Goal: Information Seeking & Learning: Find specific fact

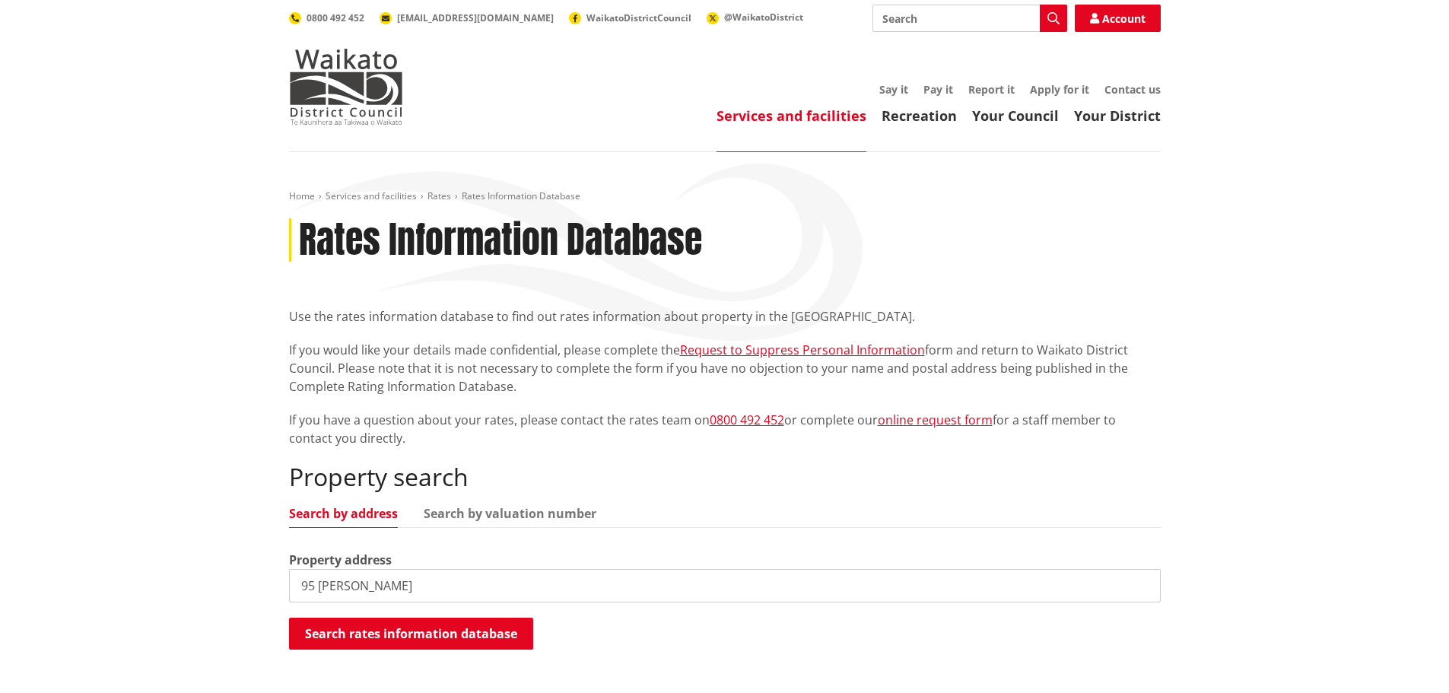
type input "95 belcher"
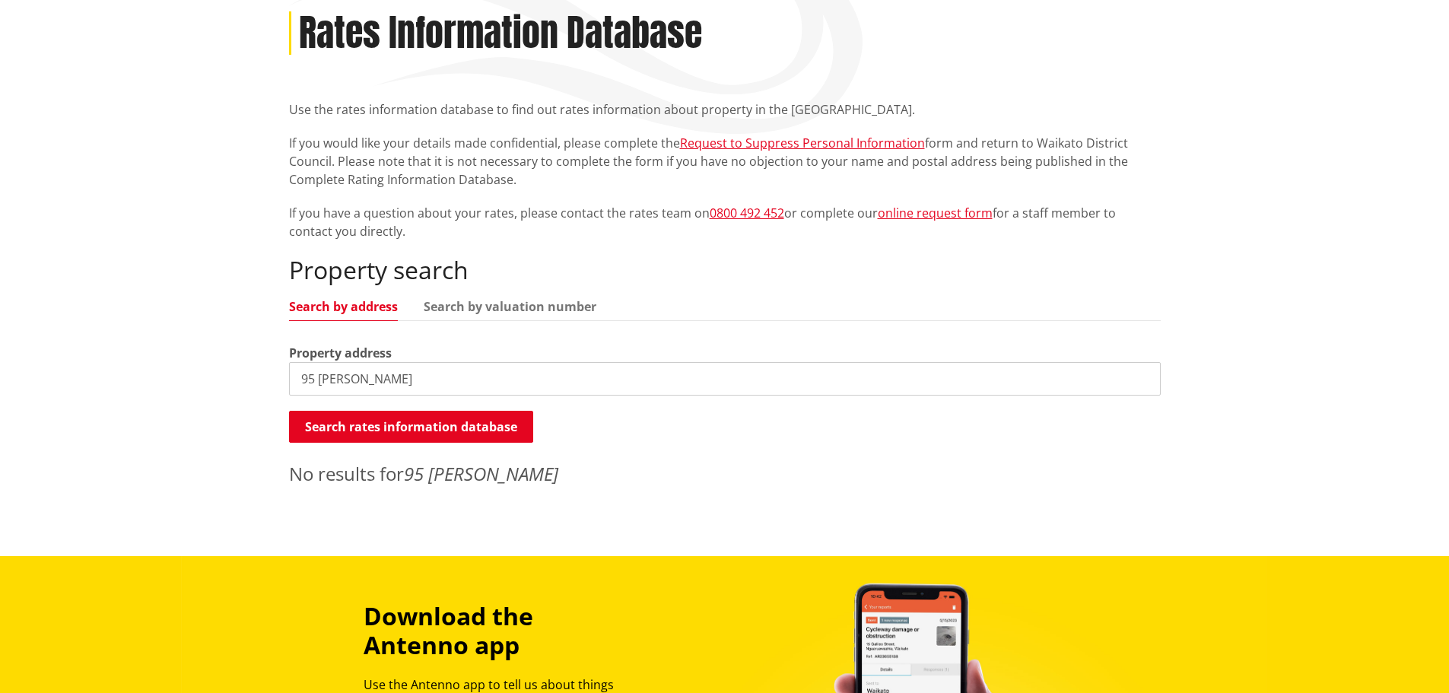
scroll to position [228, 0]
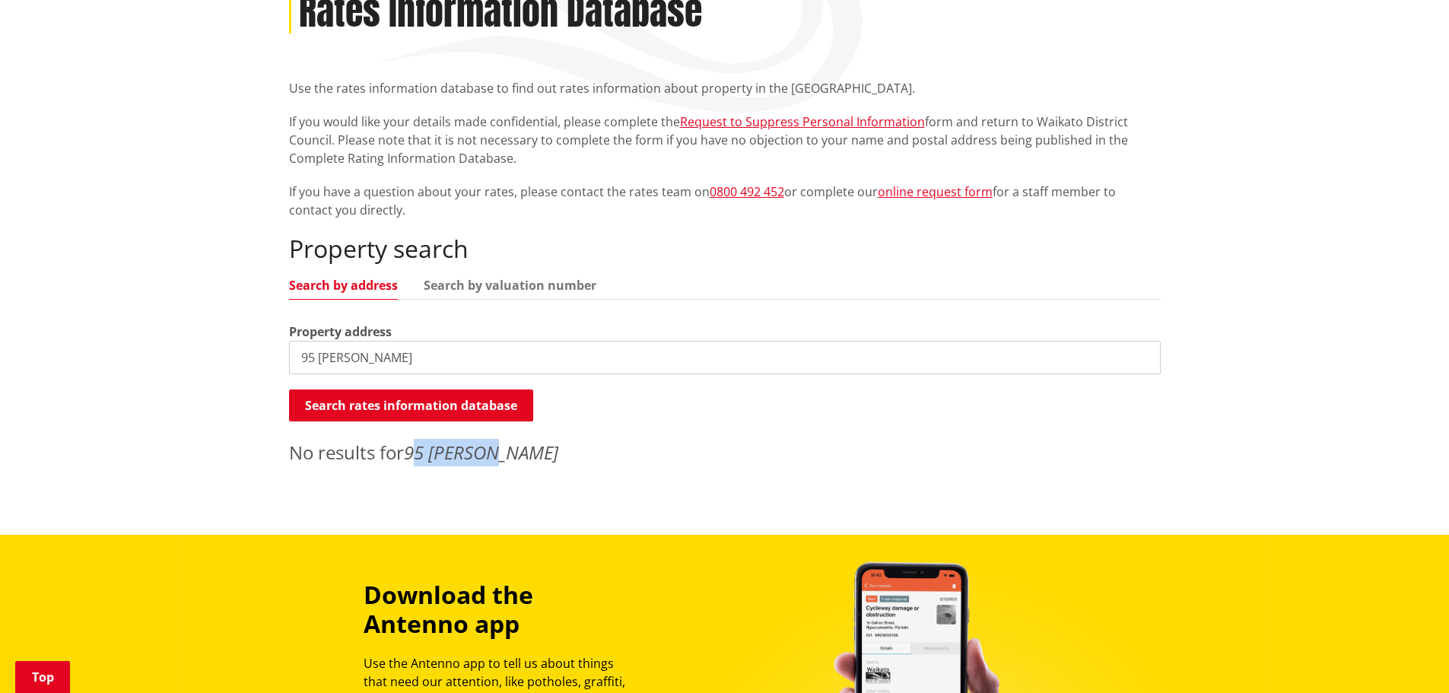
drag, startPoint x: 503, startPoint y: 461, endPoint x: 424, endPoint y: 454, distance: 80.1
click at [424, 454] on p "No results for 95 belcher" at bounding box center [724, 452] width 871 height 27
click at [424, 454] on em "95 belcher" at bounding box center [481, 451] width 154 height 25
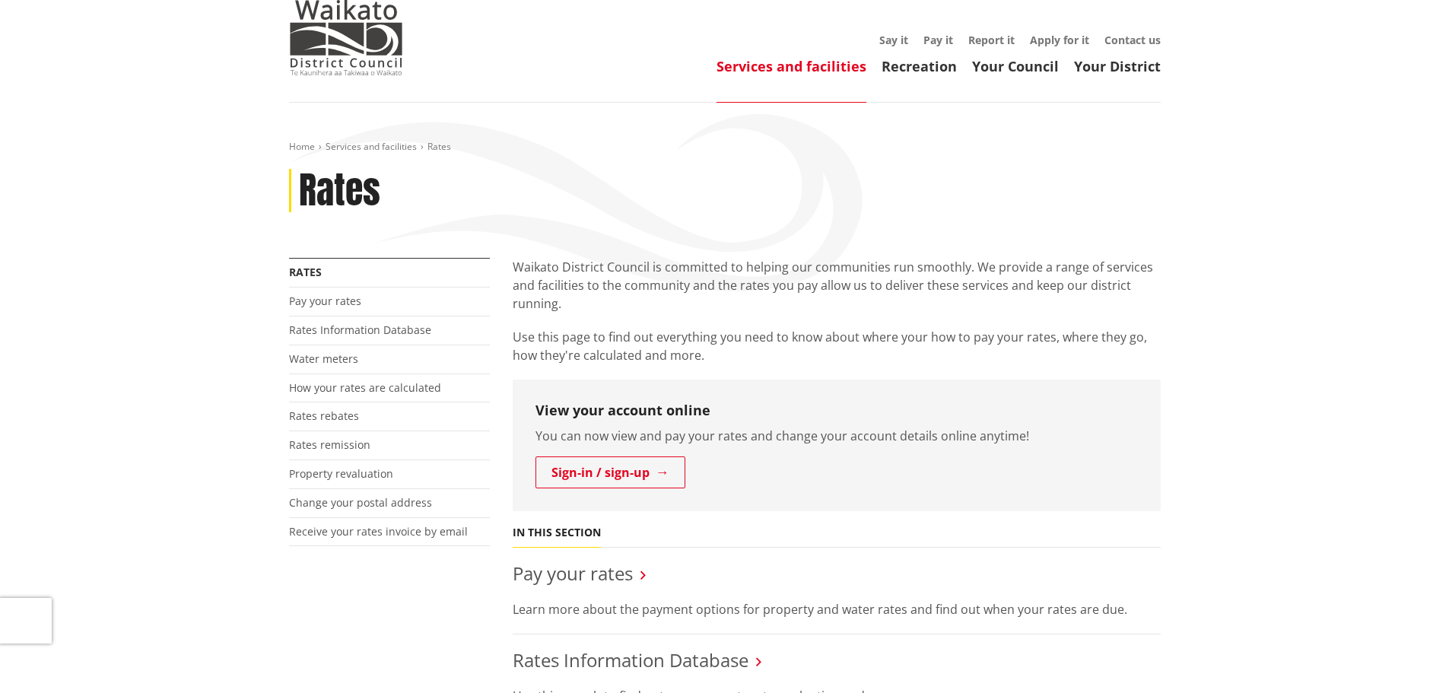
scroll to position [304, 0]
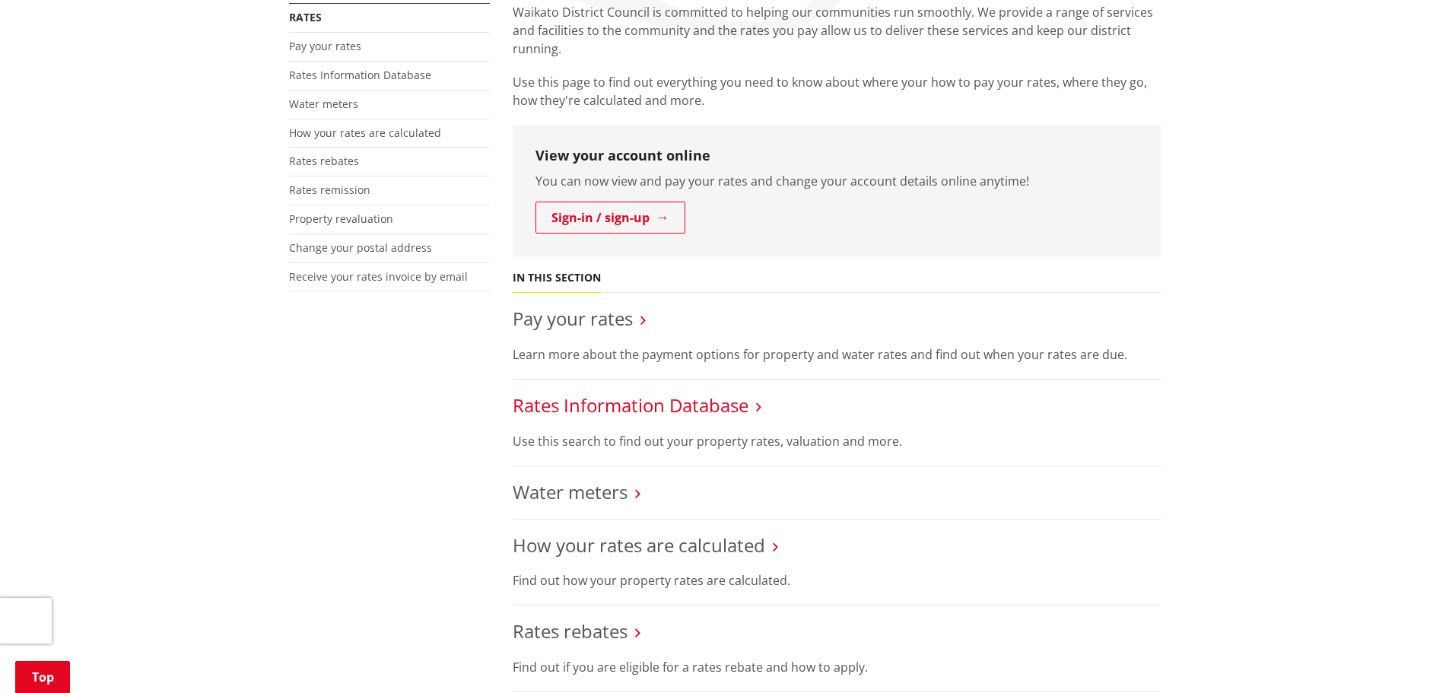
click at [677, 405] on link "Rates Information Database" at bounding box center [630, 404] width 236 height 25
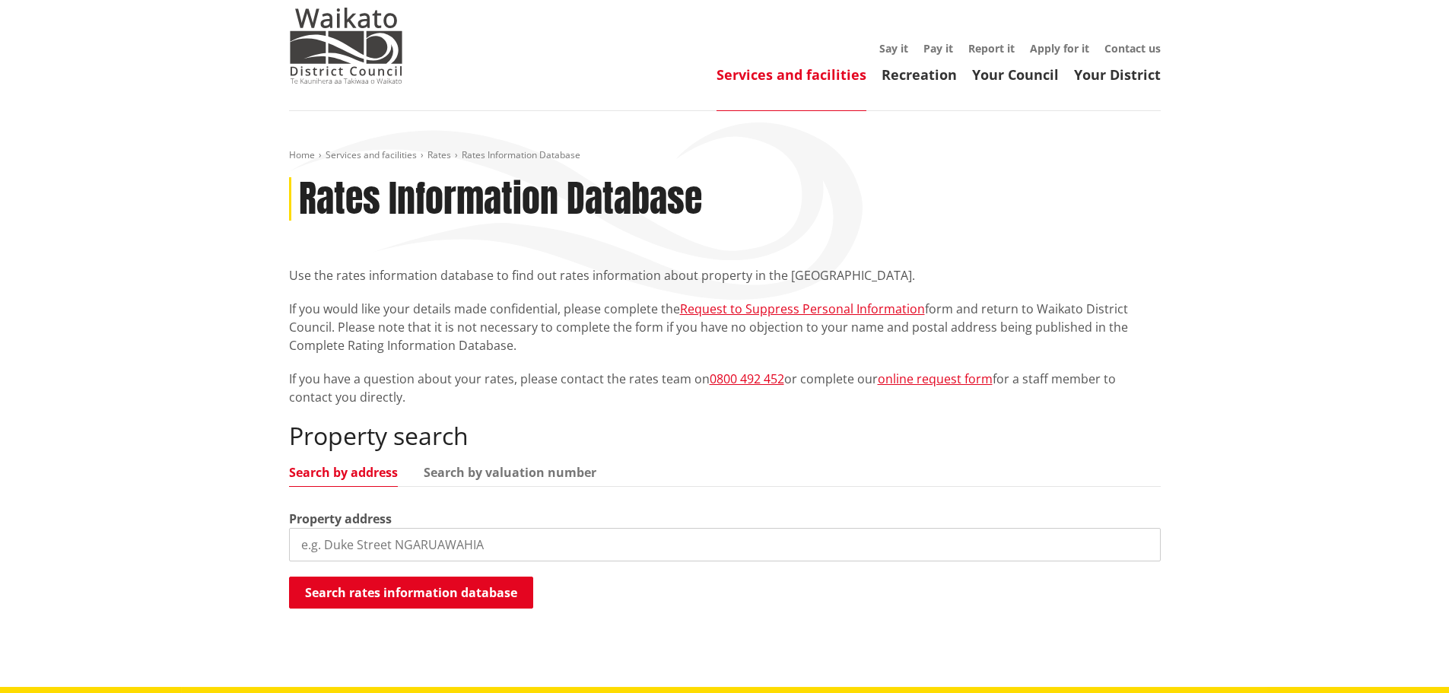
scroll to position [76, 0]
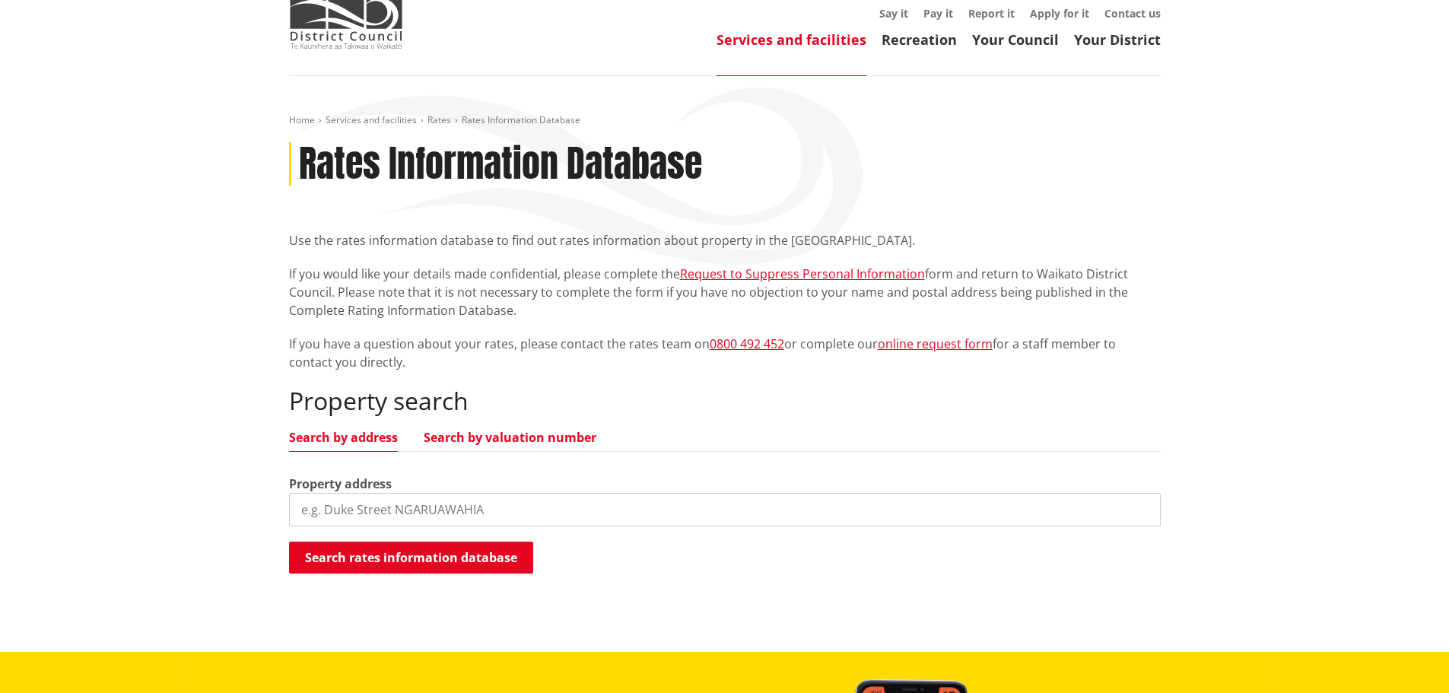
click at [554, 439] on link "Search by valuation number" at bounding box center [510, 437] width 173 height 12
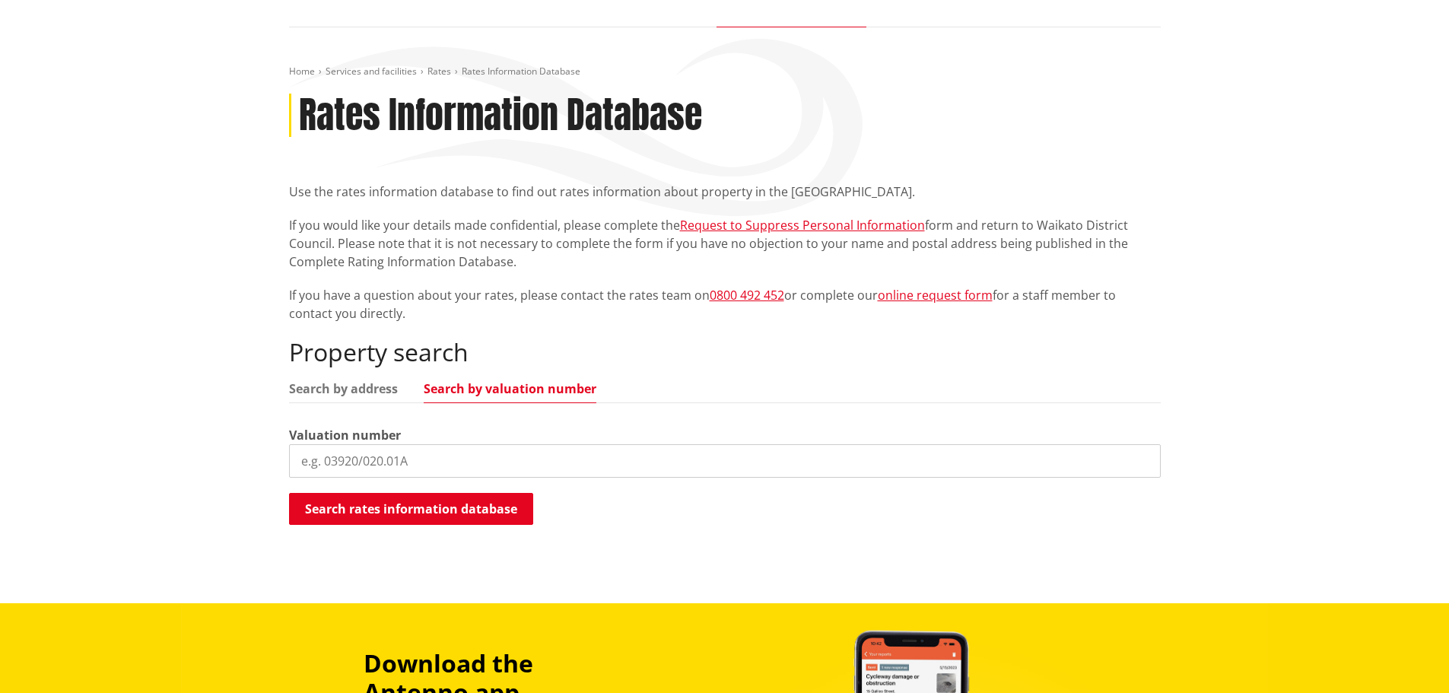
scroll to position [152, 0]
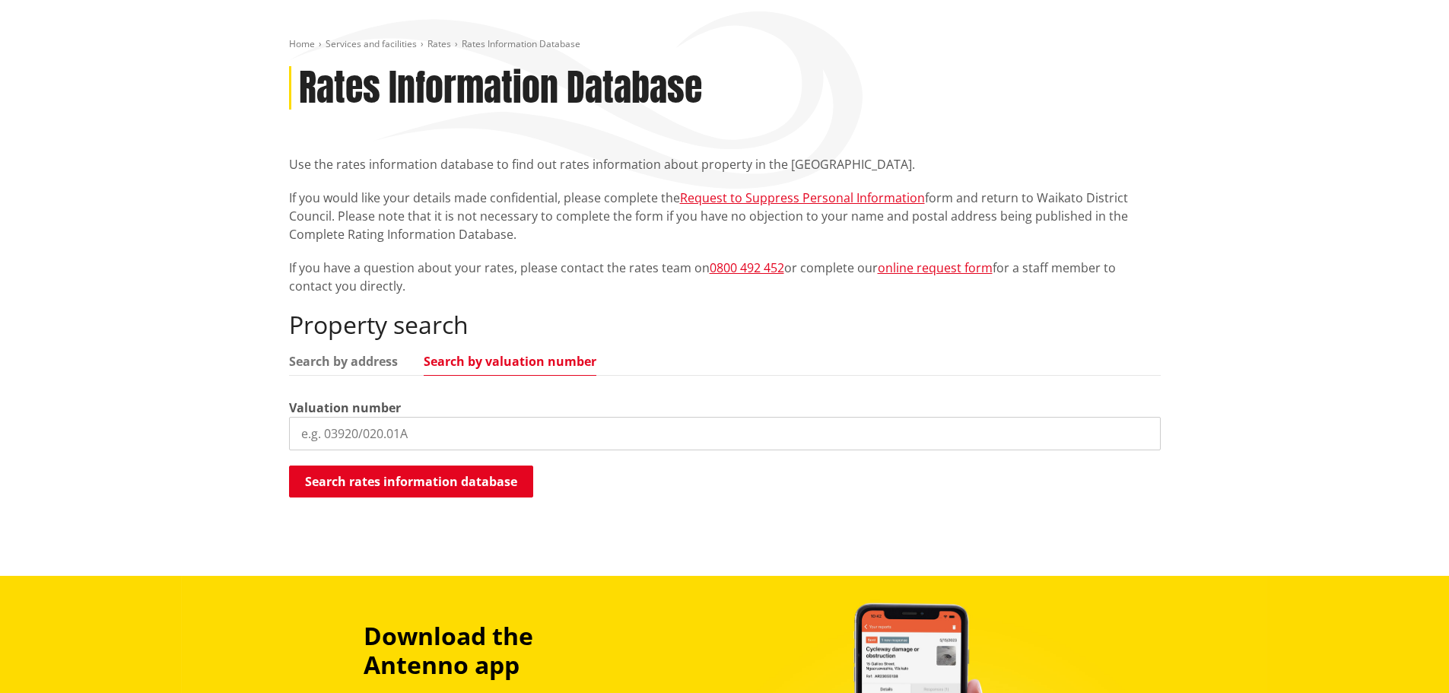
click at [424, 433] on input "search" at bounding box center [724, 433] width 871 height 33
click at [541, 427] on input "search" at bounding box center [724, 433] width 871 height 33
paste input "4390/48400"
type input "4390/48400"
click at [484, 481] on button "Search rates information database" at bounding box center [411, 481] width 244 height 32
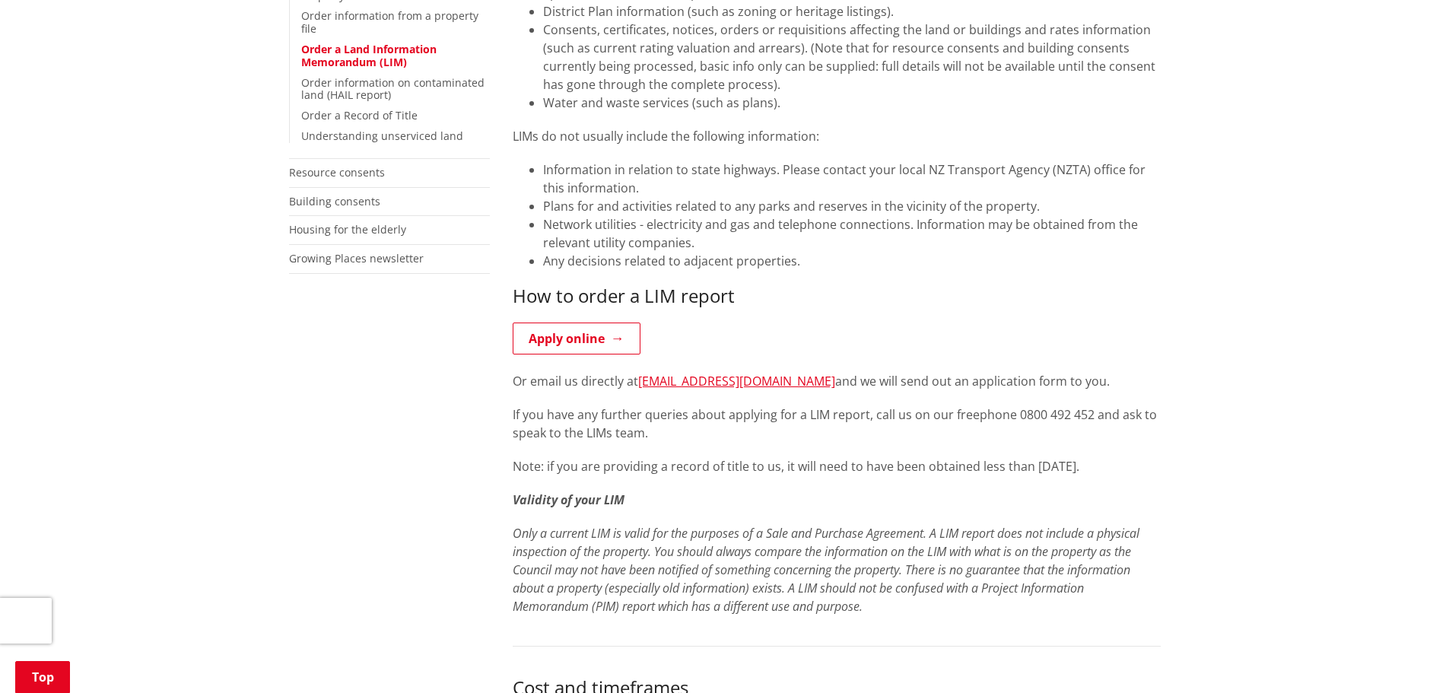
scroll to position [532, 0]
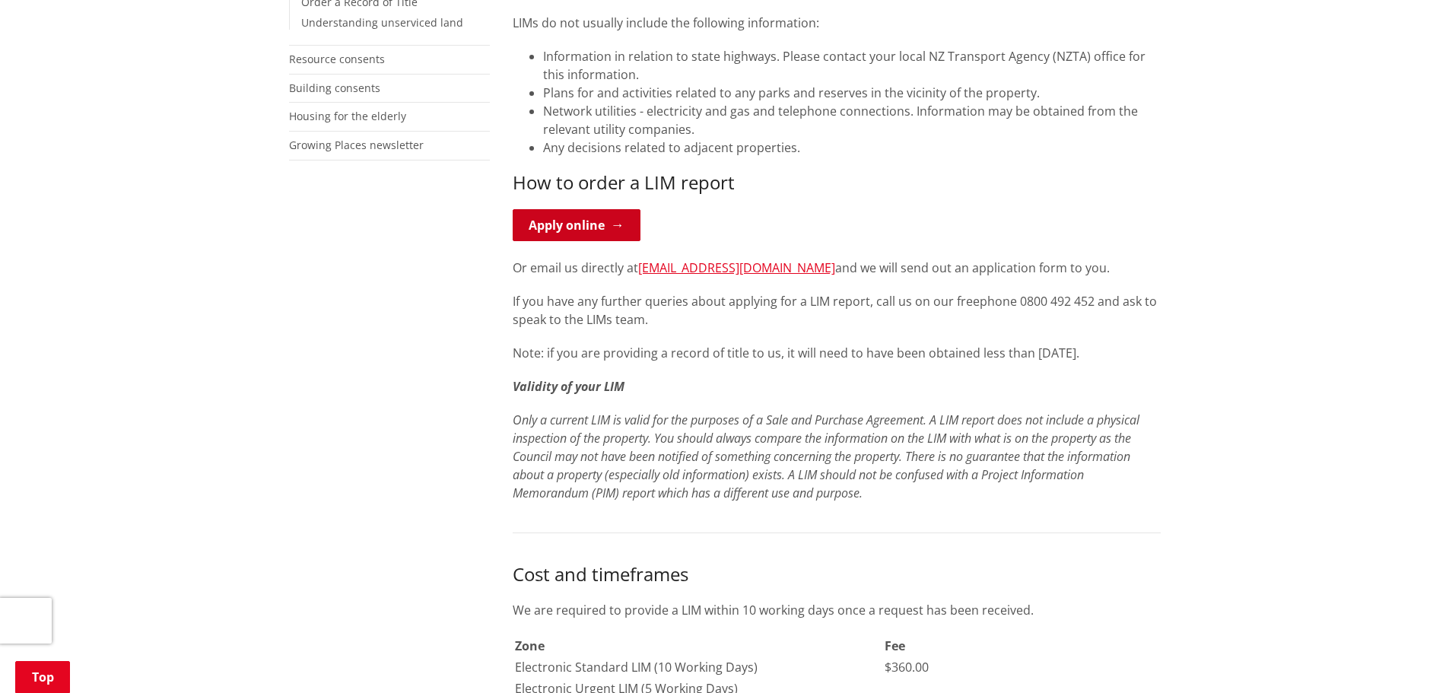
click at [594, 238] on link "Apply online" at bounding box center [576, 225] width 128 height 32
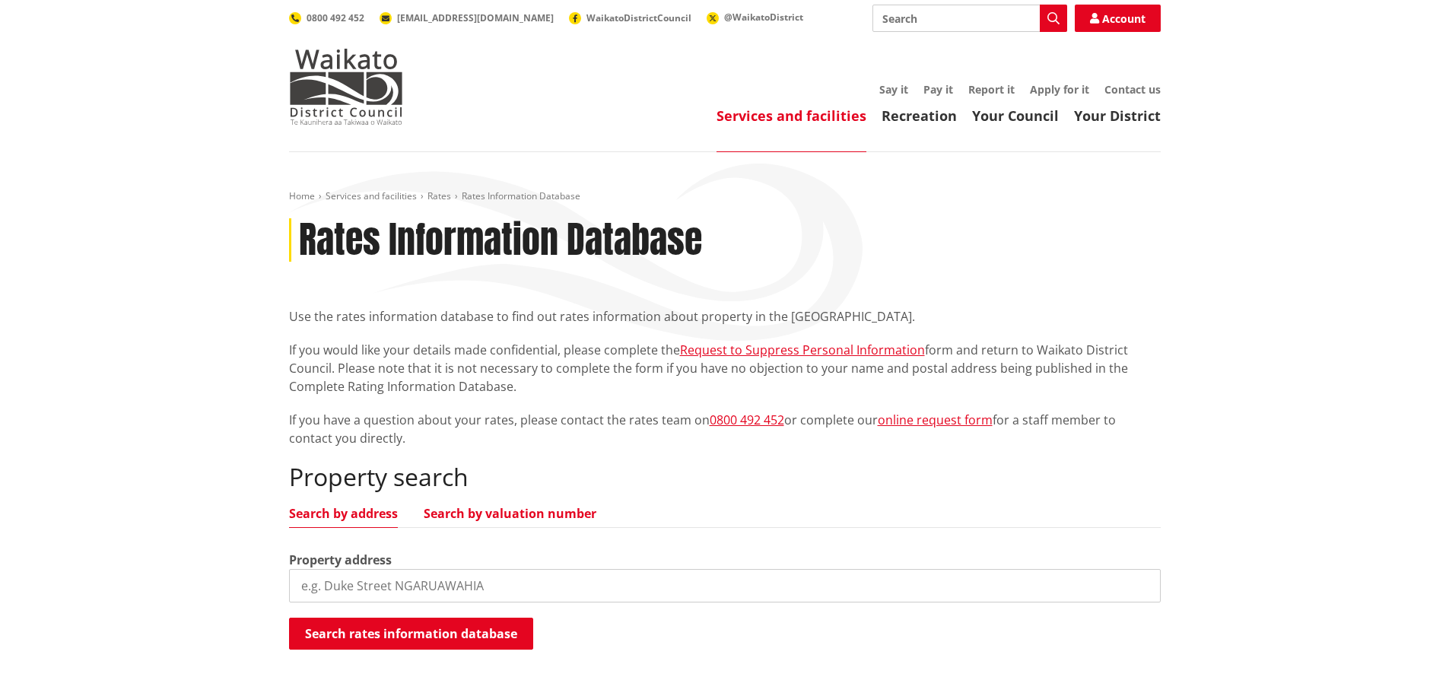
click at [517, 507] on link "Search by valuation number" at bounding box center [510, 513] width 173 height 12
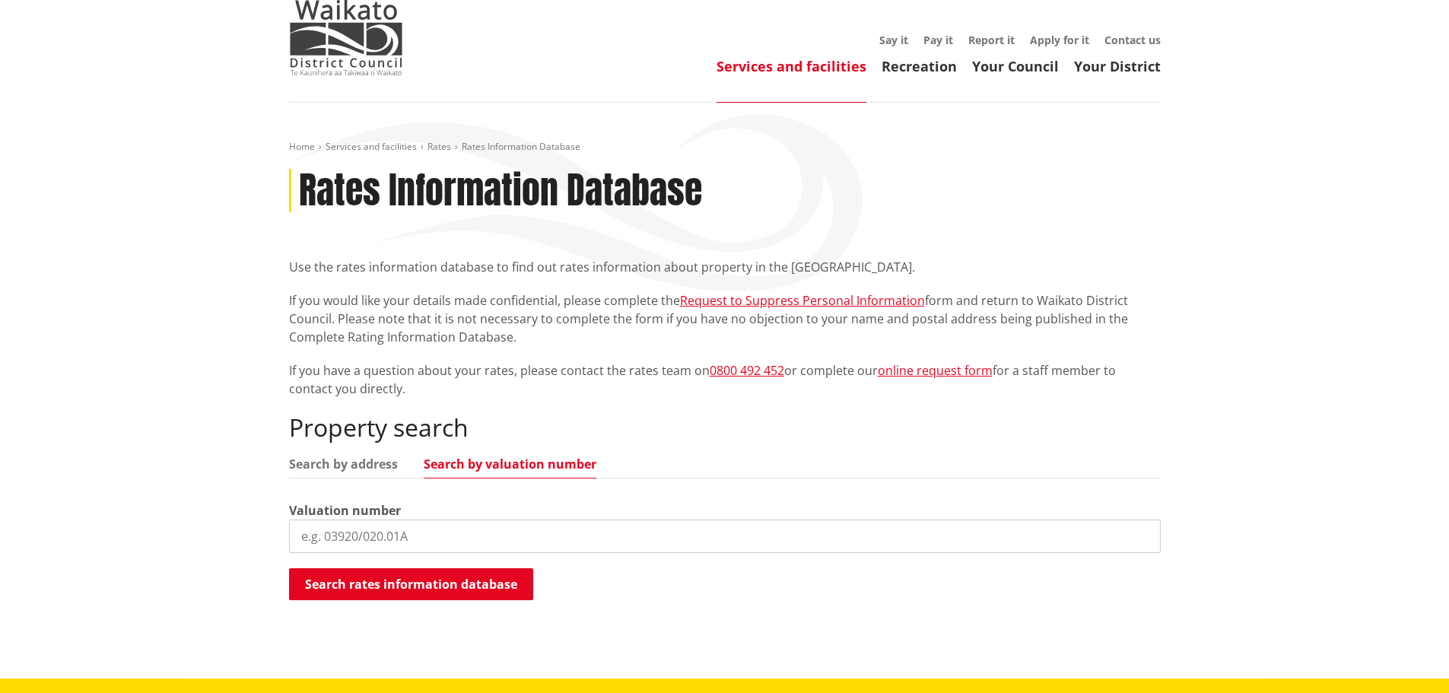
scroll to position [76, 0]
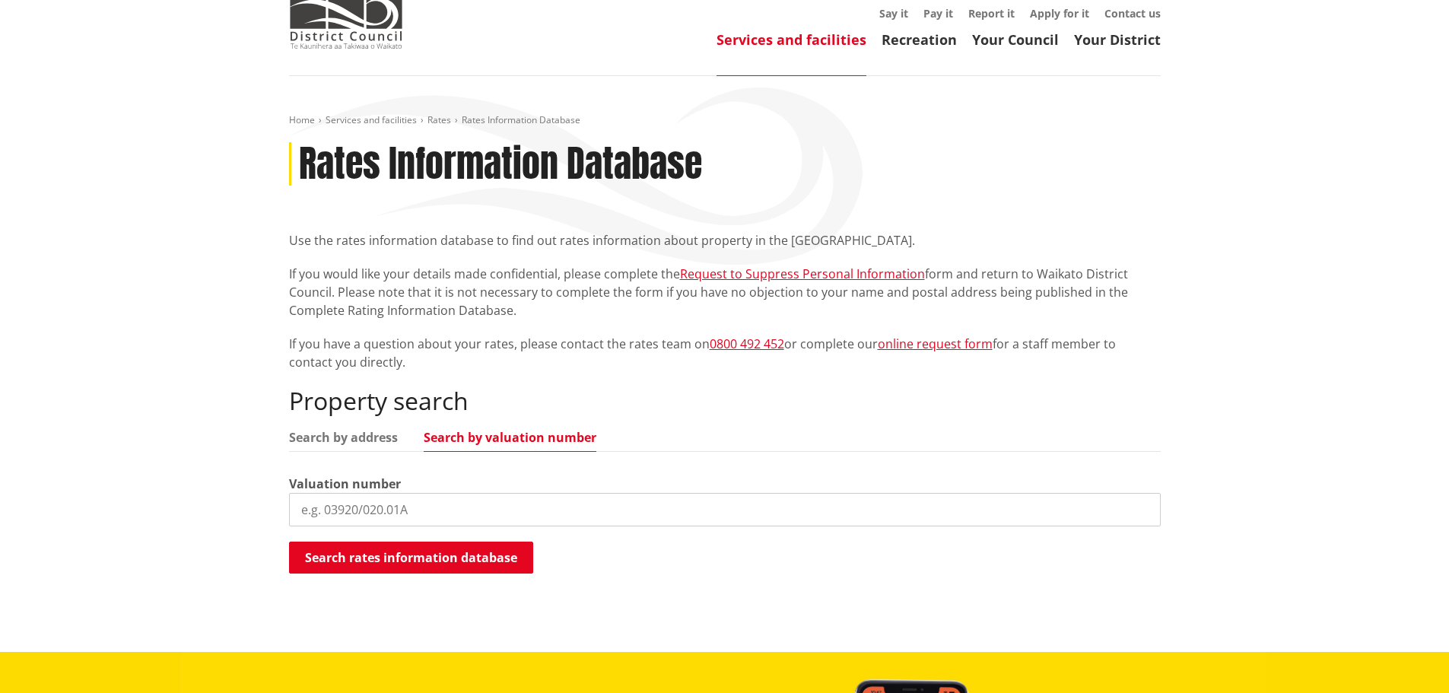
click at [364, 515] on input "search" at bounding box center [724, 509] width 871 height 33
paste input "4390/40602"
type input "4390/40602"
click at [405, 544] on button "Search rates information database" at bounding box center [411, 557] width 244 height 32
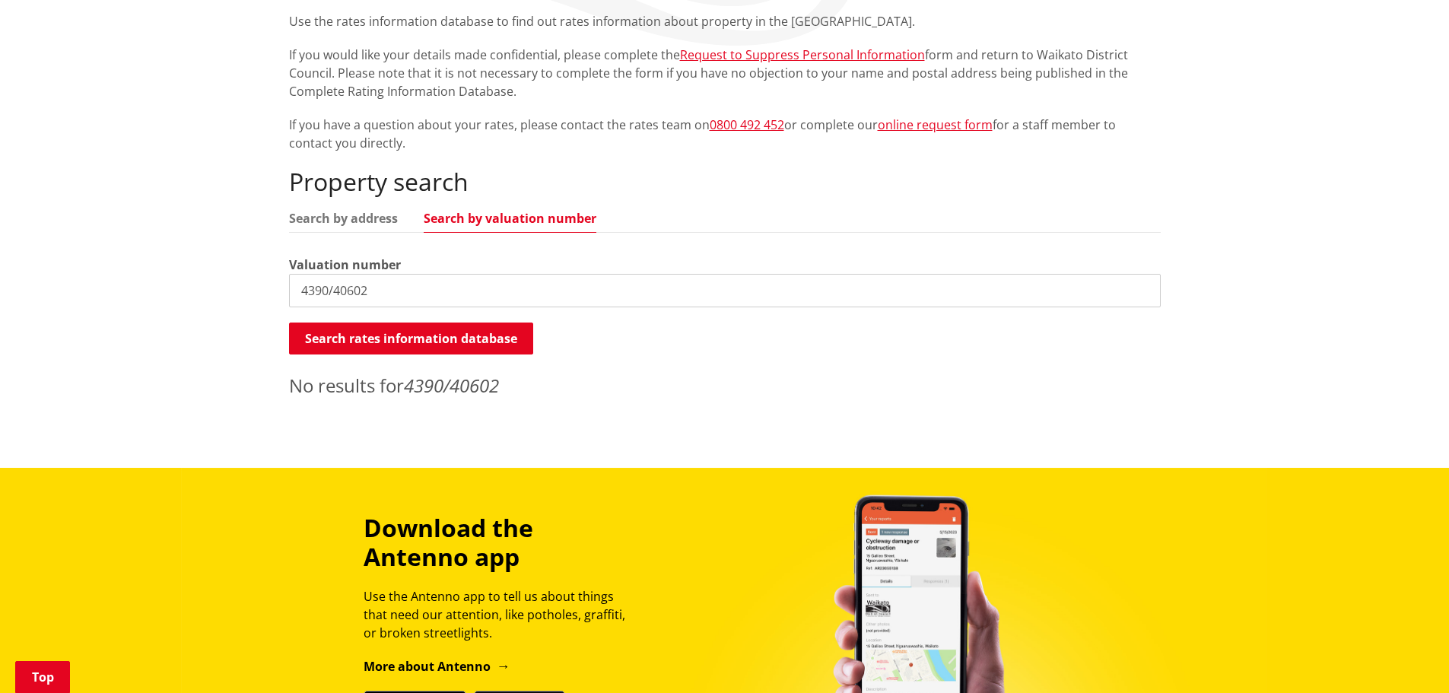
scroll to position [304, 0]
